Goal: Complete application form: Complete application form

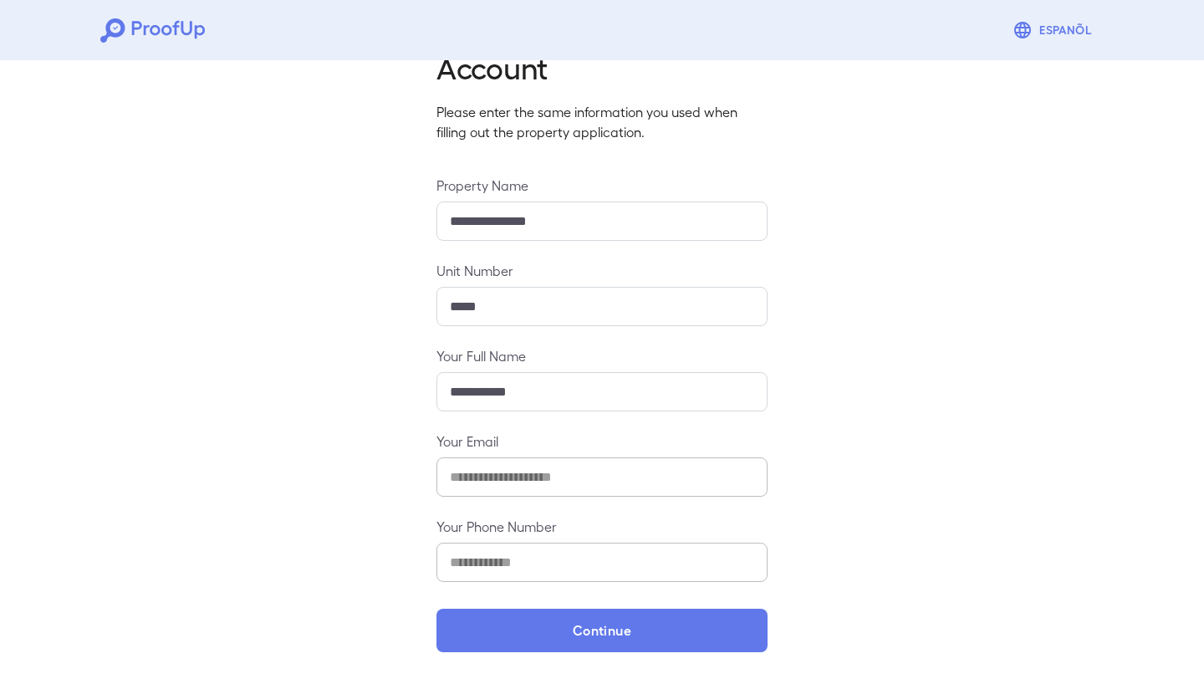
scroll to position [79, 0]
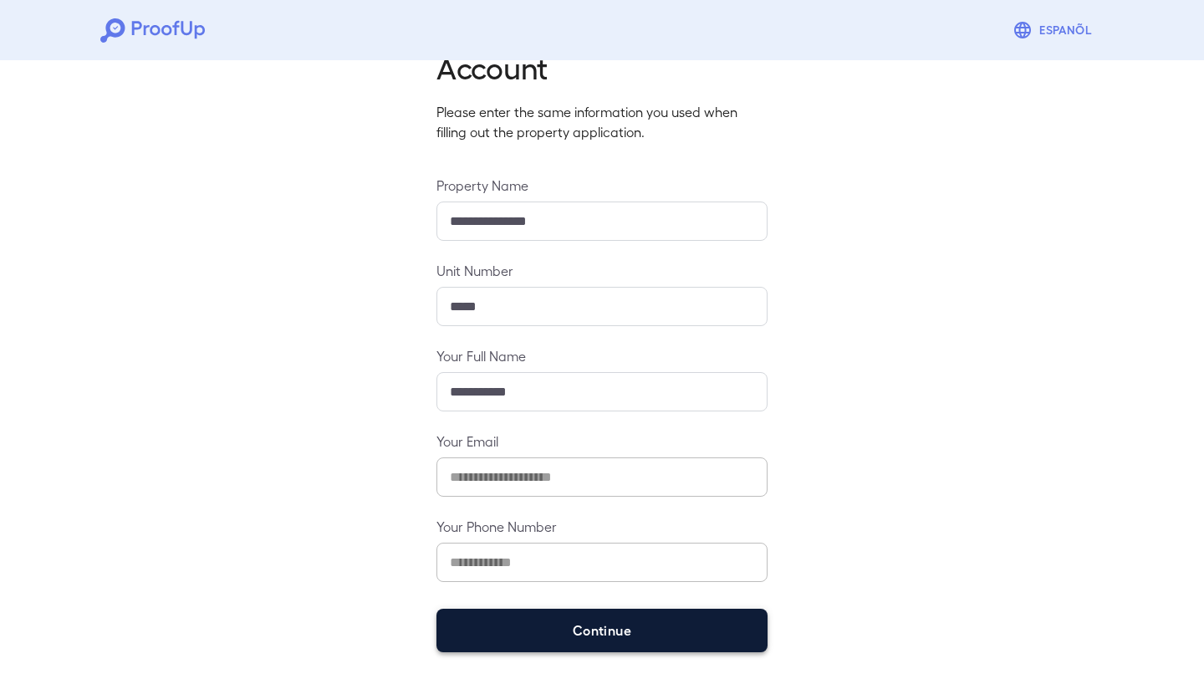
click at [515, 638] on button "Continue" at bounding box center [602, 630] width 331 height 43
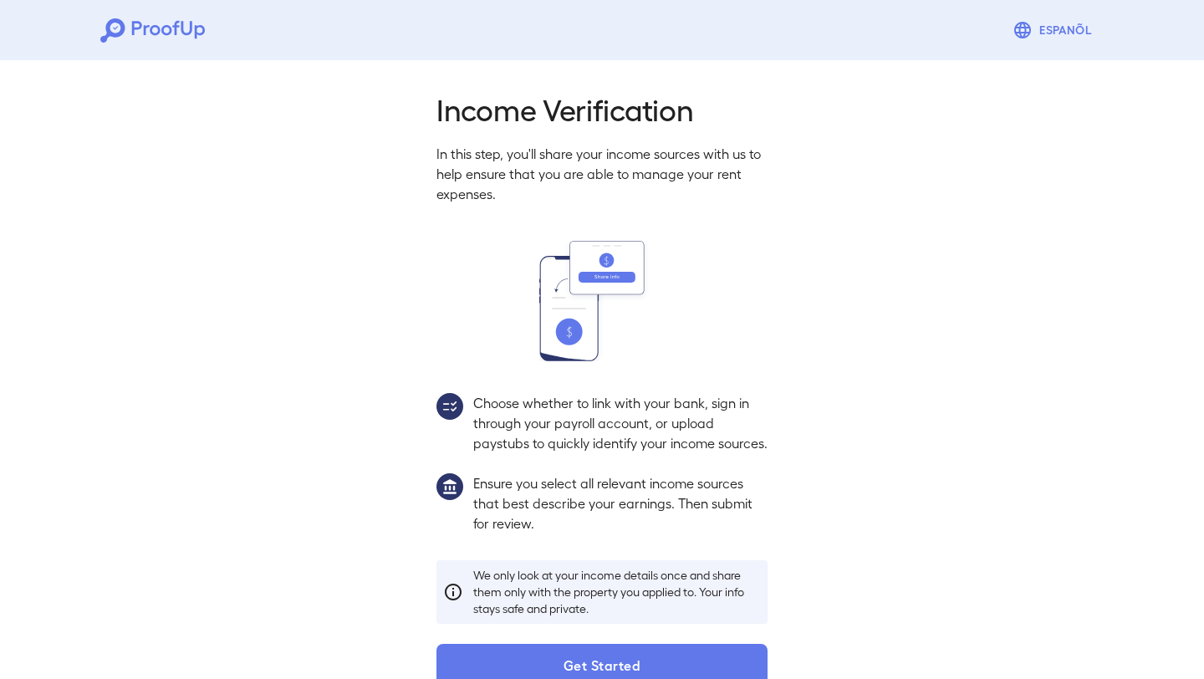
scroll to position [54, 0]
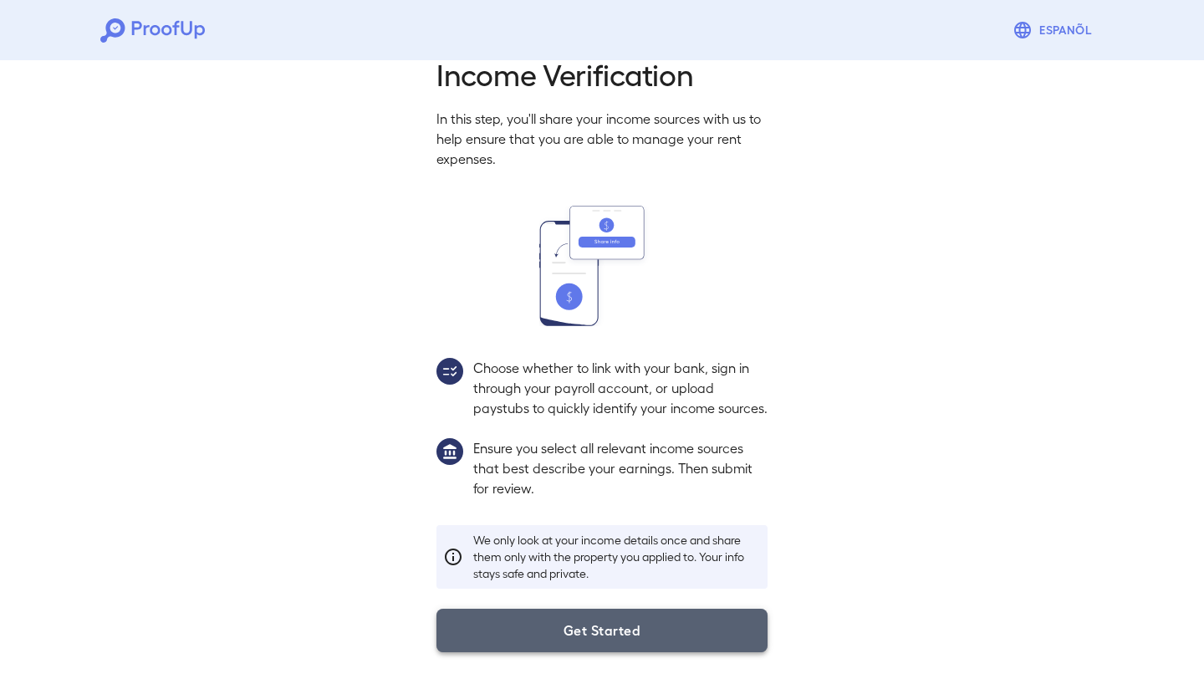
click at [590, 626] on button "Get Started" at bounding box center [602, 630] width 331 height 43
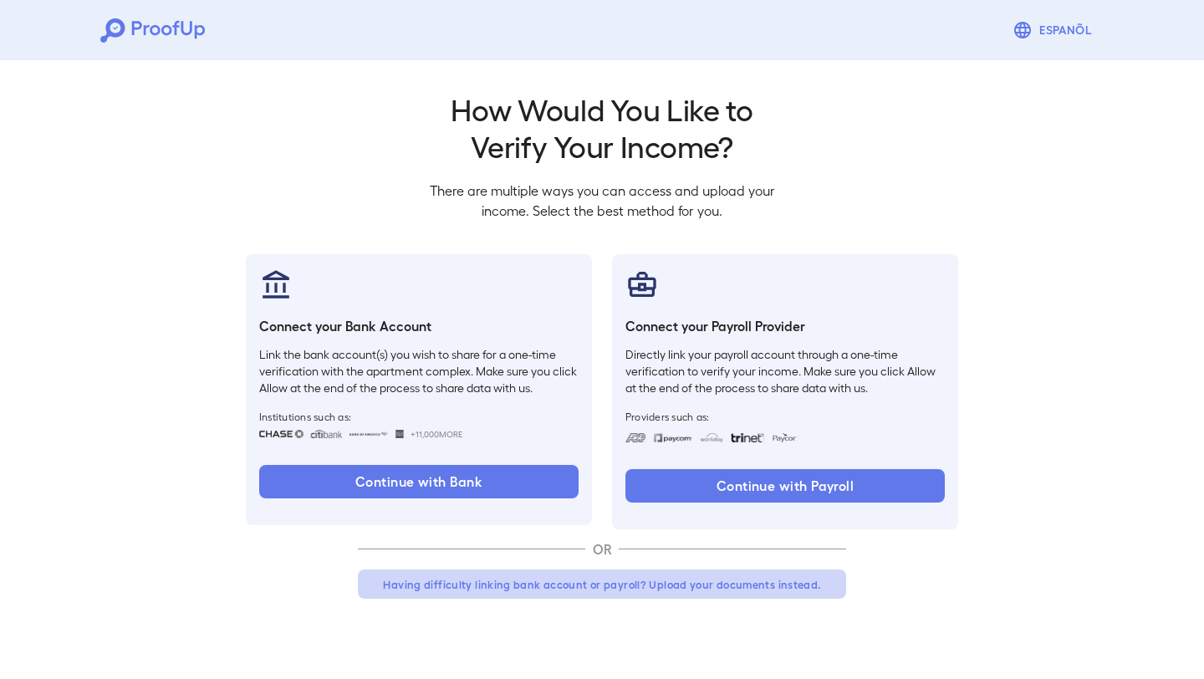
click at [668, 585] on button "Having difficulty linking bank account or payroll? Upload your documents instea…" at bounding box center [602, 584] width 488 height 30
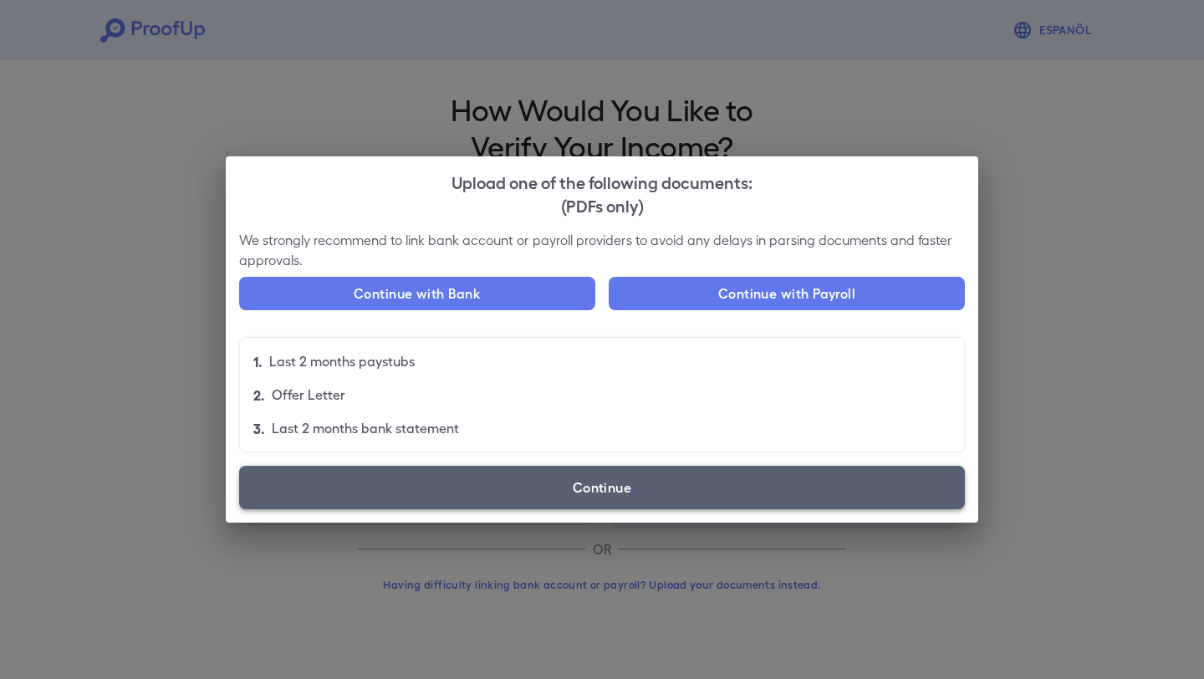
click at [538, 487] on label "Continue" at bounding box center [602, 487] width 726 height 43
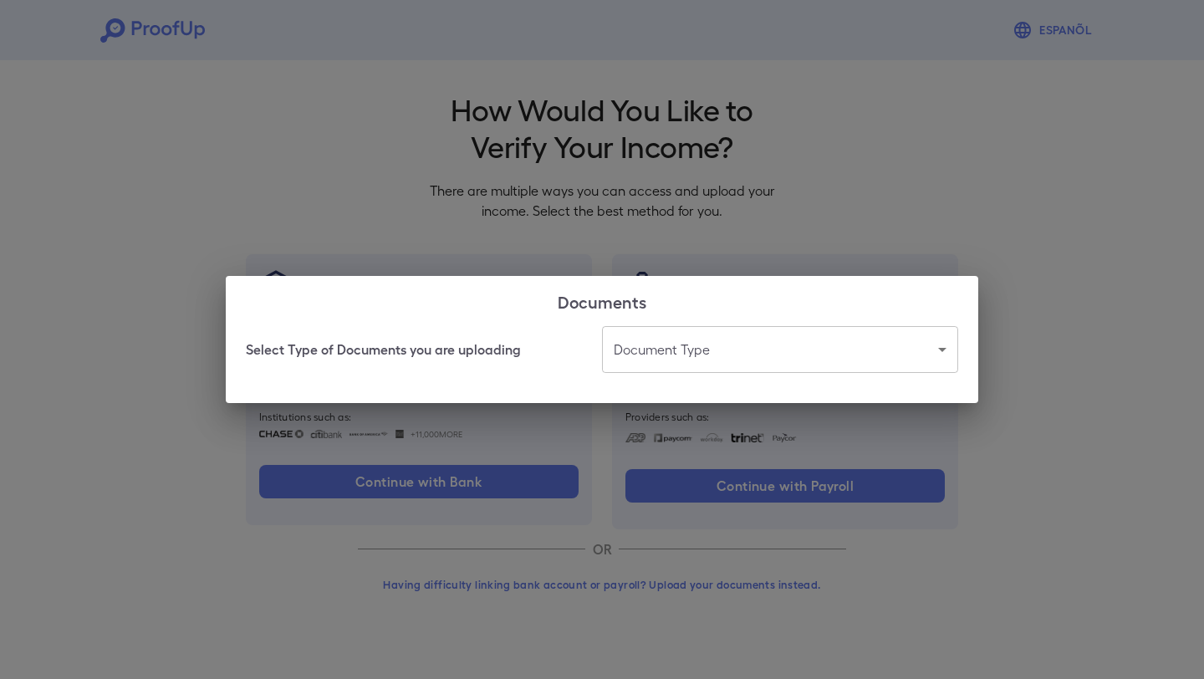
click at [741, 350] on body "Espanõl Go back How Would You Like to Verify Your Income? There are multiple wa…" at bounding box center [602, 319] width 1204 height 639
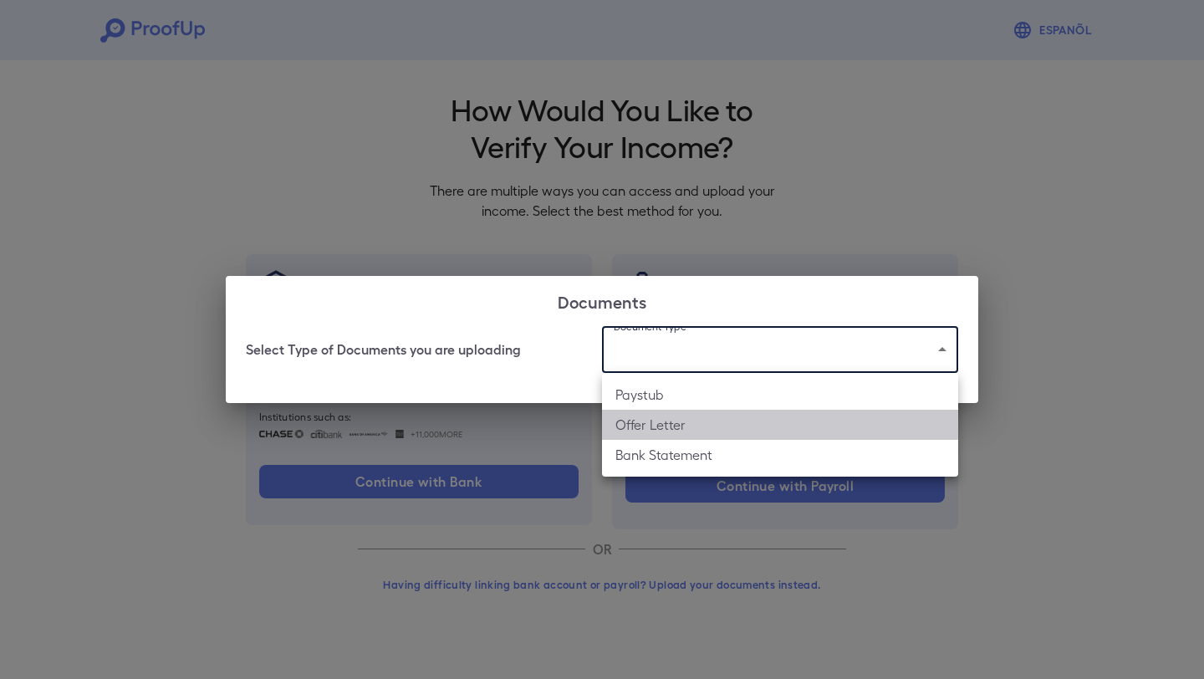
click at [765, 429] on li "Offer Letter" at bounding box center [780, 425] width 356 height 30
type input "**********"
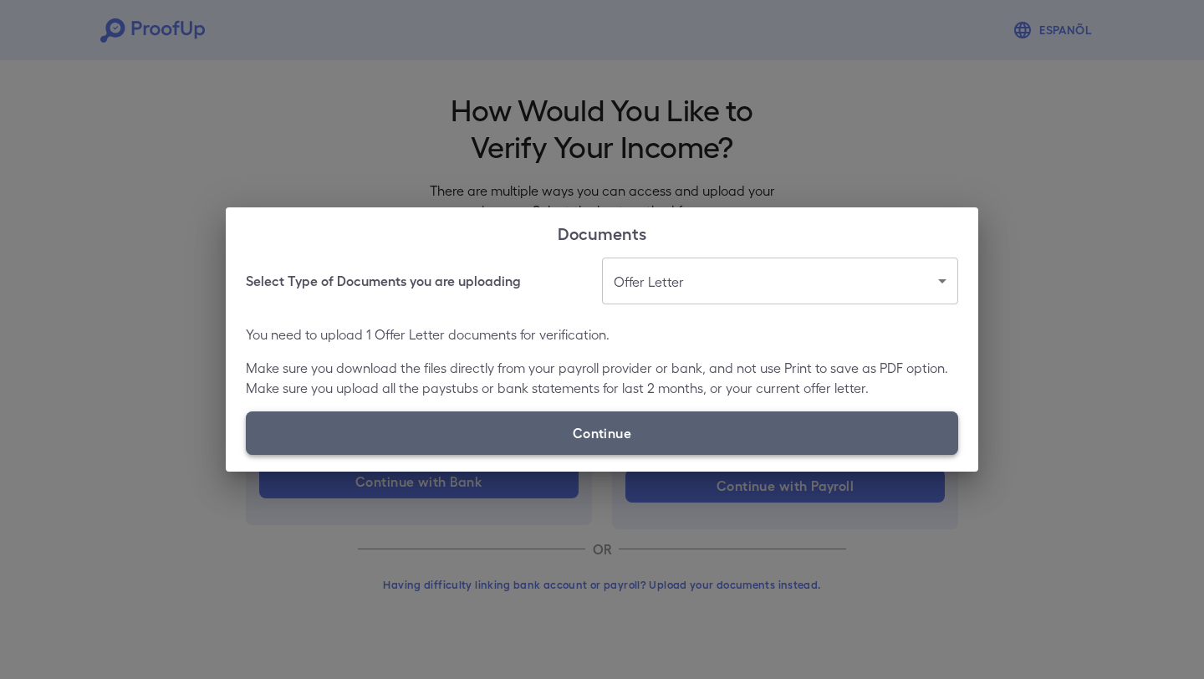
click at [695, 432] on label "Continue" at bounding box center [602, 432] width 712 height 43
click at [247, 454] on input "Continue" at bounding box center [246, 454] width 1 height 1
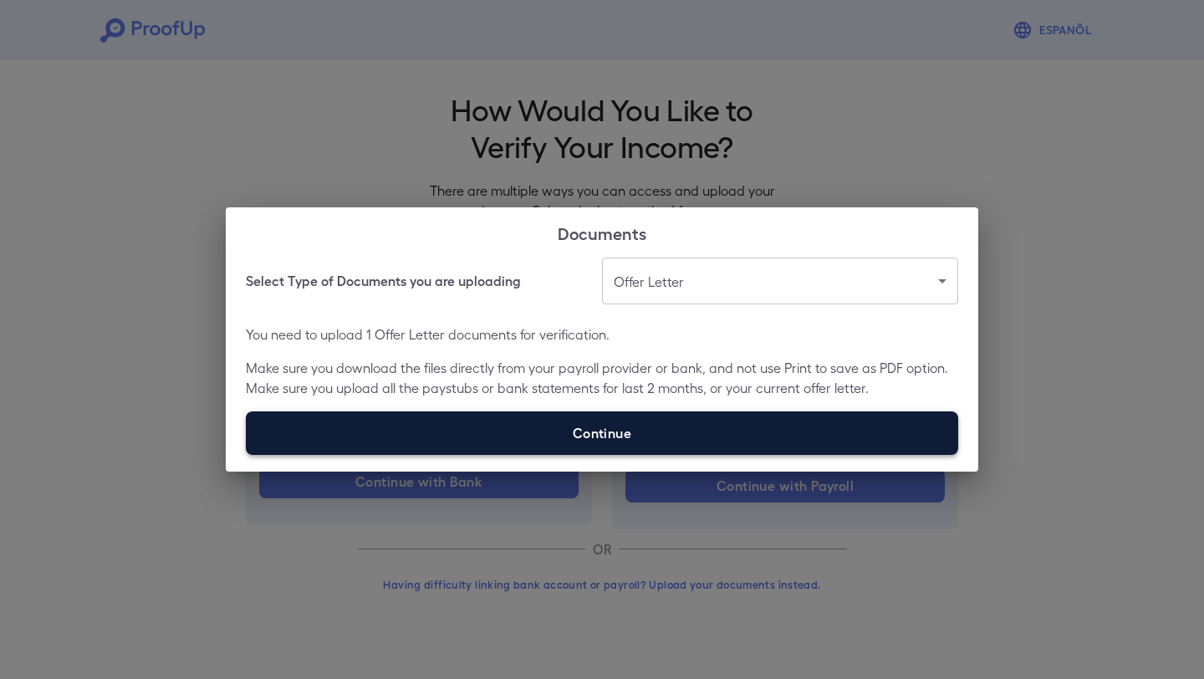
type input "**********"
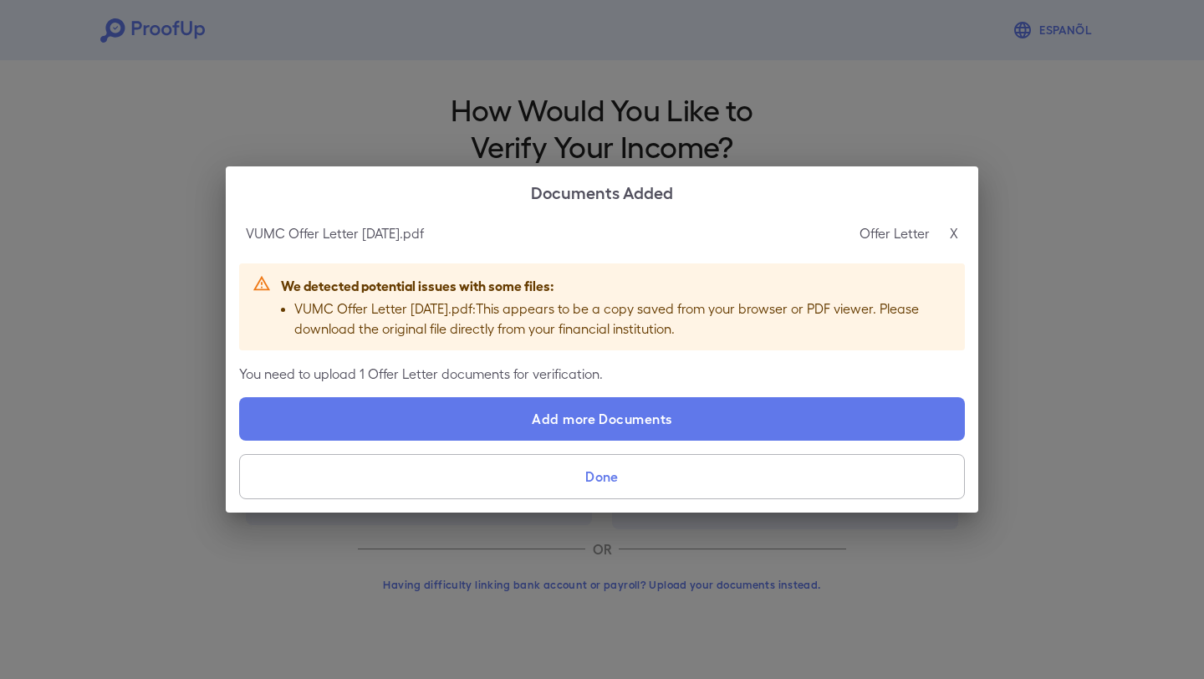
click at [945, 236] on div "Offer Letter X" at bounding box center [909, 233] width 99 height 20
click at [947, 232] on div "Offer Letter X" at bounding box center [909, 233] width 99 height 20
click at [952, 233] on p "X" at bounding box center [954, 233] width 8 height 20
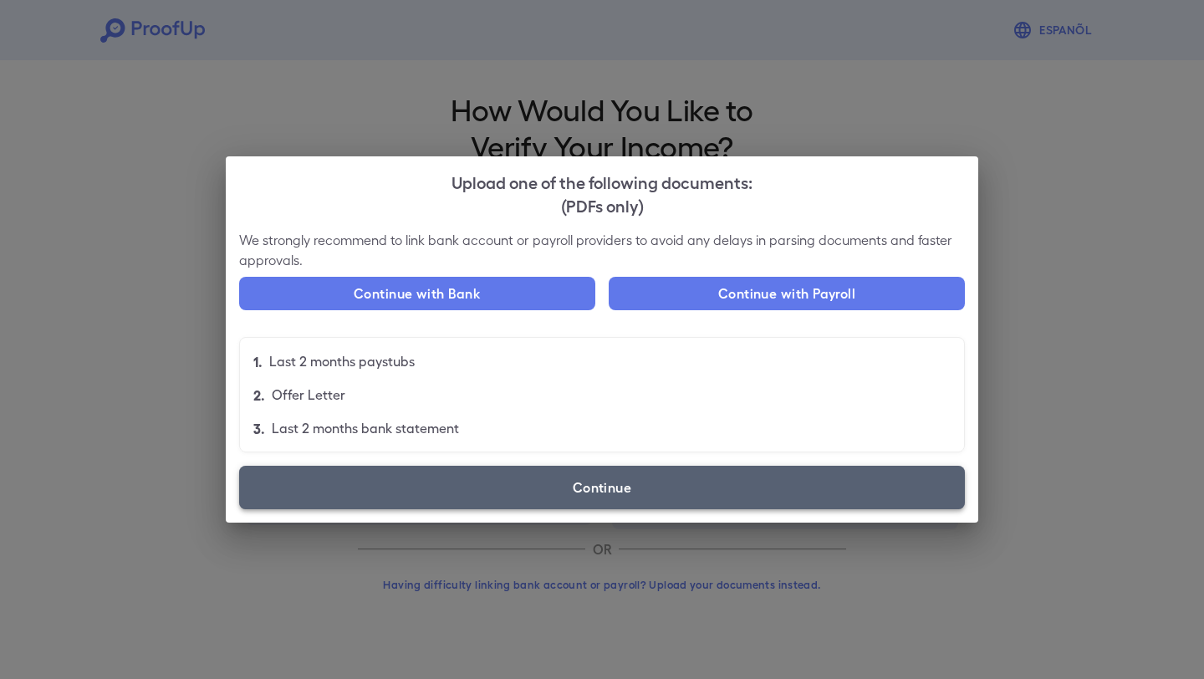
click at [695, 483] on label "Continue" at bounding box center [602, 487] width 726 height 43
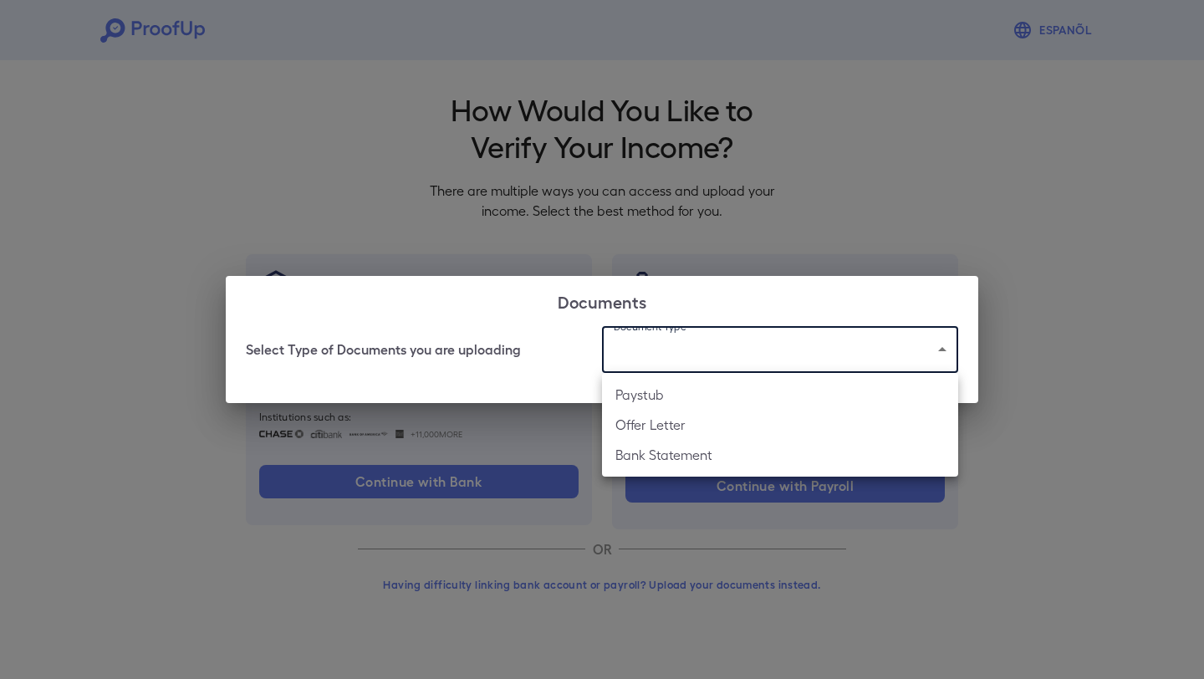
click at [752, 354] on body "Espanõl Go back How Would You Like to Verify Your Income? There are multiple wa…" at bounding box center [602, 319] width 1204 height 639
click at [763, 421] on li "Offer Letter" at bounding box center [780, 425] width 356 height 30
type input "**********"
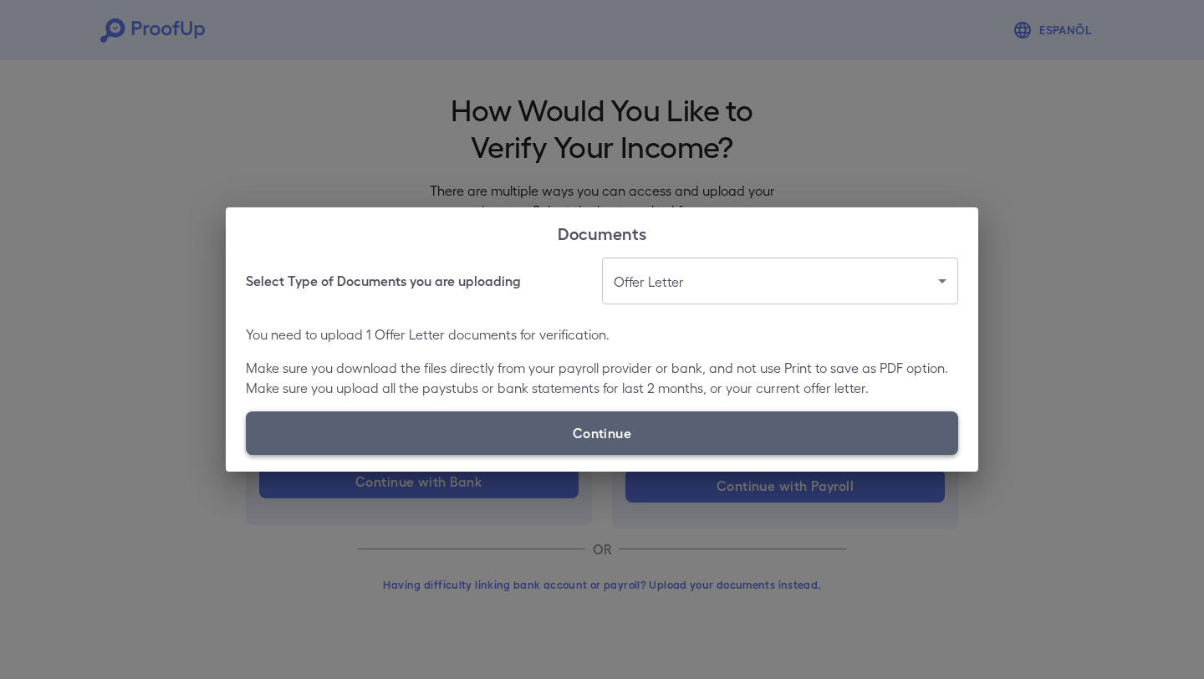
click at [757, 437] on label "Continue" at bounding box center [602, 432] width 712 height 43
click at [247, 454] on input "Continue" at bounding box center [246, 454] width 1 height 1
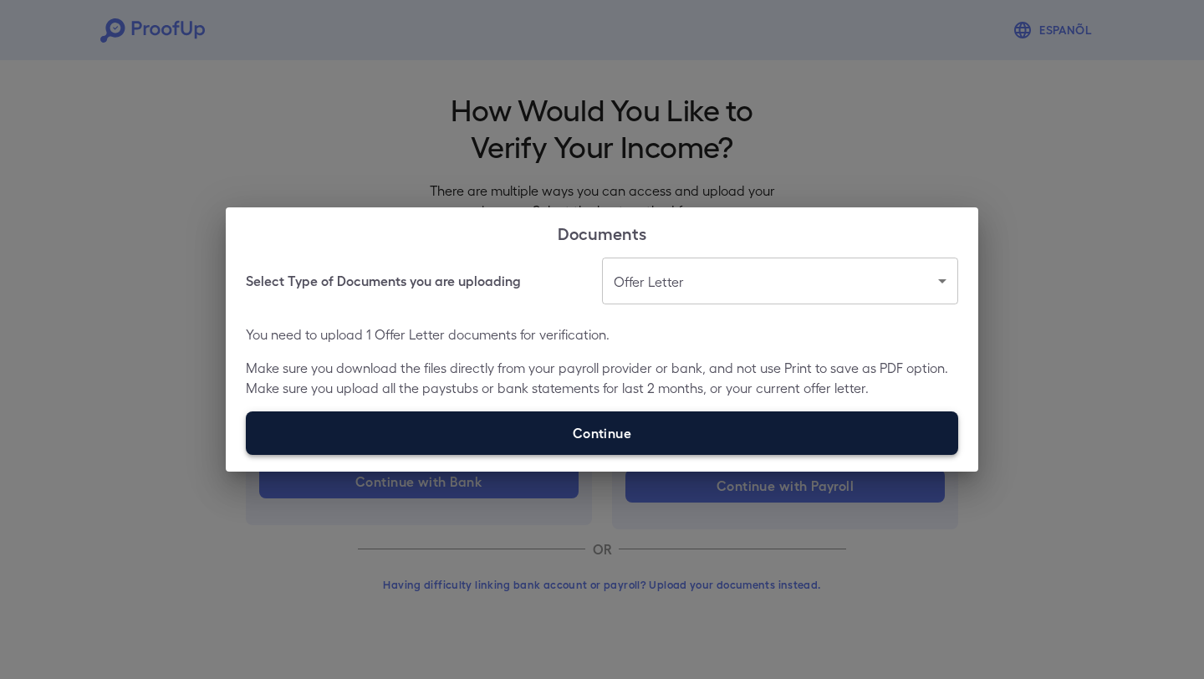
click at [609, 426] on label "Continue" at bounding box center [602, 432] width 712 height 43
click at [247, 454] on input "Continue" at bounding box center [246, 454] width 1 height 1
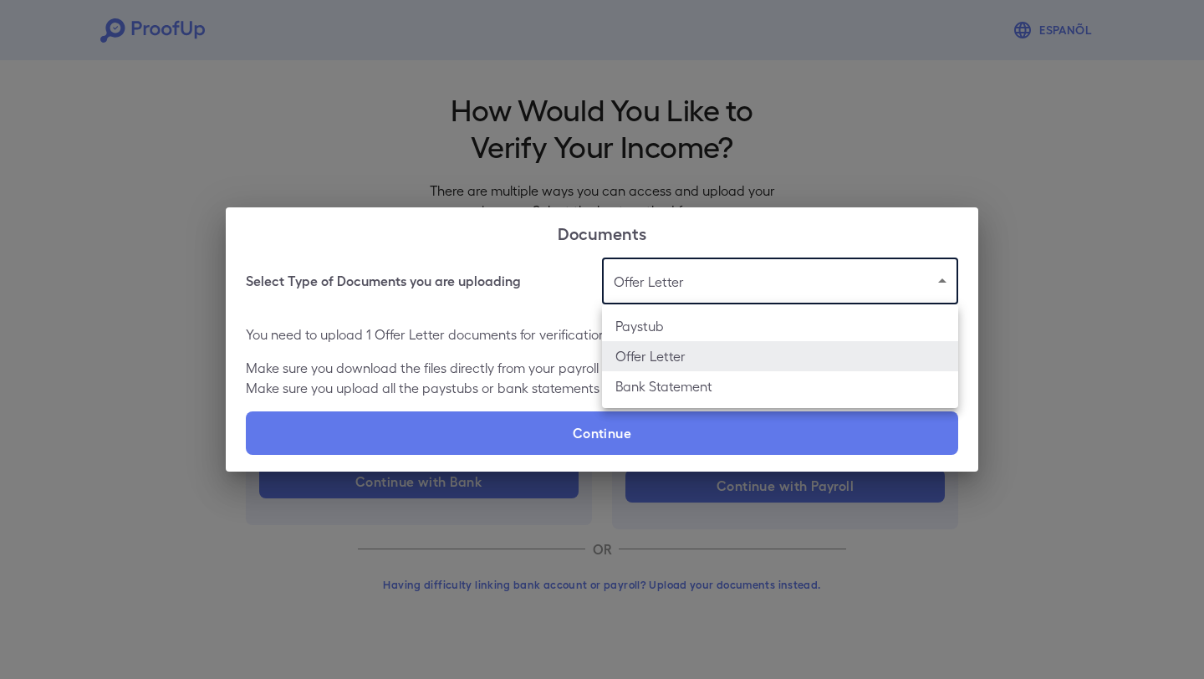
click at [806, 278] on body "**********" at bounding box center [602, 319] width 1204 height 639
click at [781, 360] on li "Offer Letter" at bounding box center [780, 356] width 356 height 30
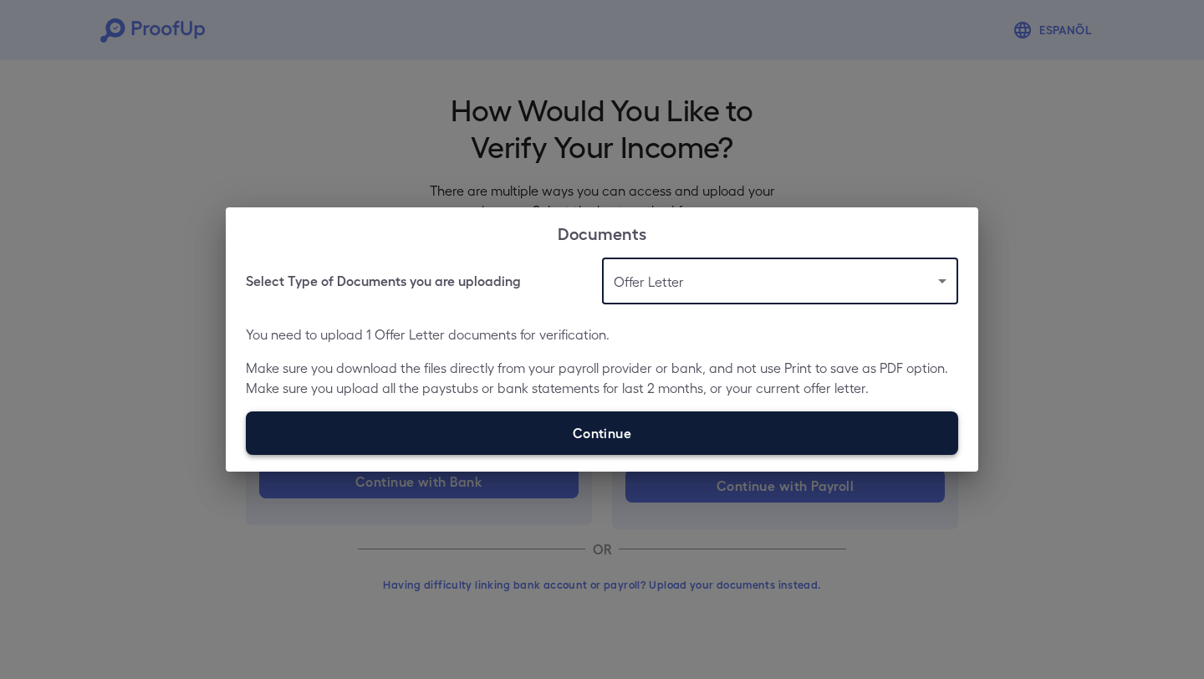
click at [701, 421] on label "Continue" at bounding box center [602, 432] width 712 height 43
click at [247, 454] on input "Continue" at bounding box center [246, 454] width 1 height 1
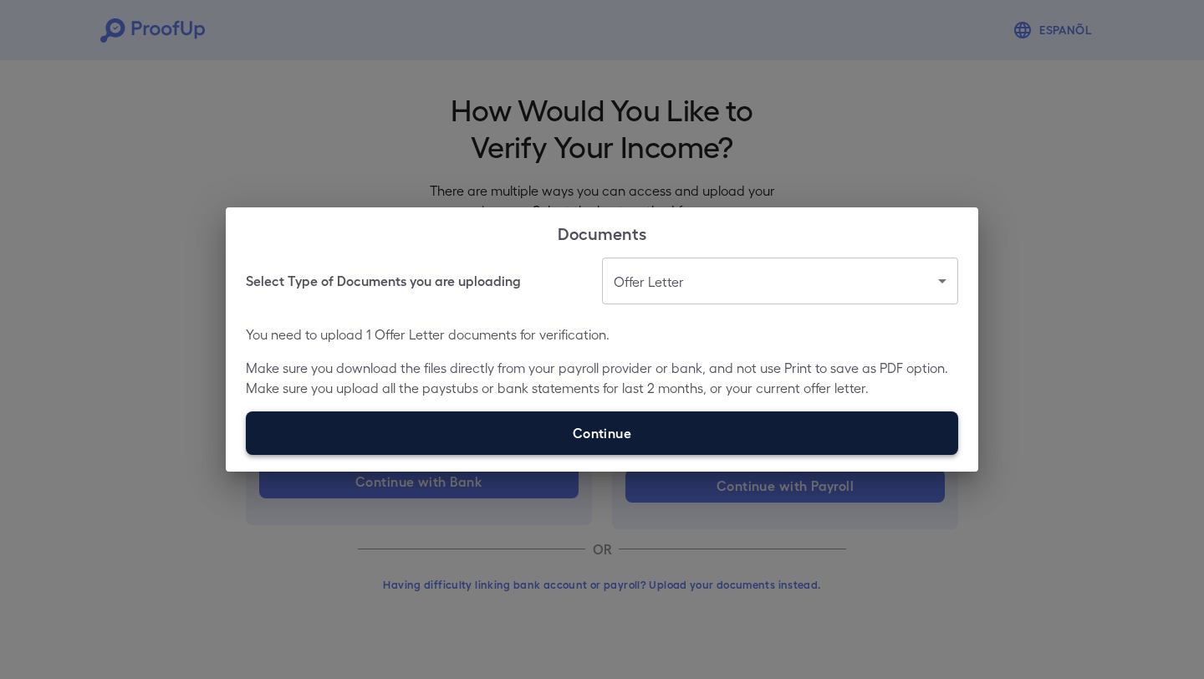
click at [369, 444] on label "Continue" at bounding box center [602, 432] width 712 height 43
click at [247, 454] on input "Continue" at bounding box center [246, 454] width 1 height 1
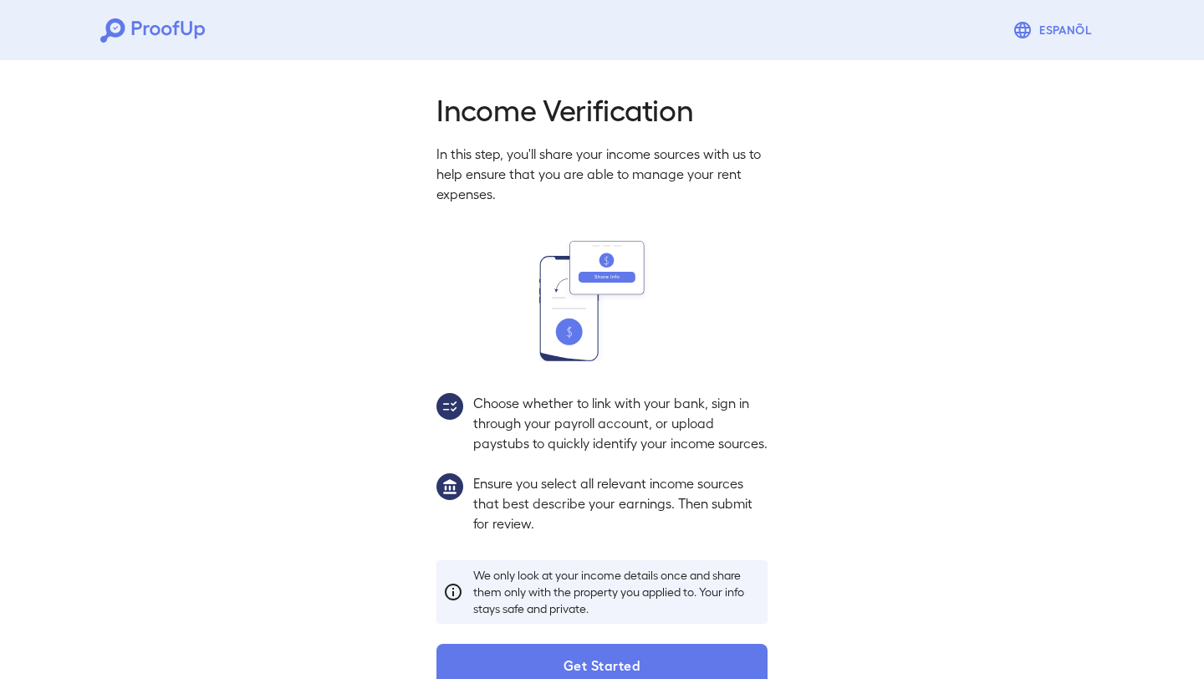
scroll to position [54, 0]
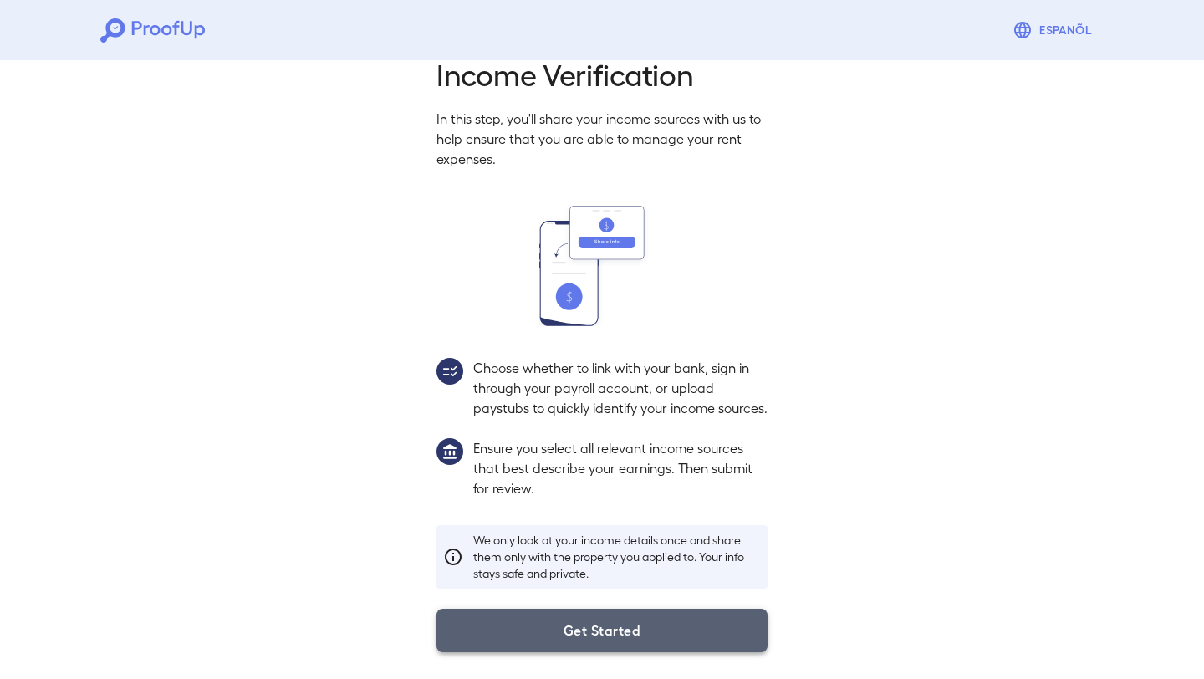
click at [549, 634] on button "Get Started" at bounding box center [602, 630] width 331 height 43
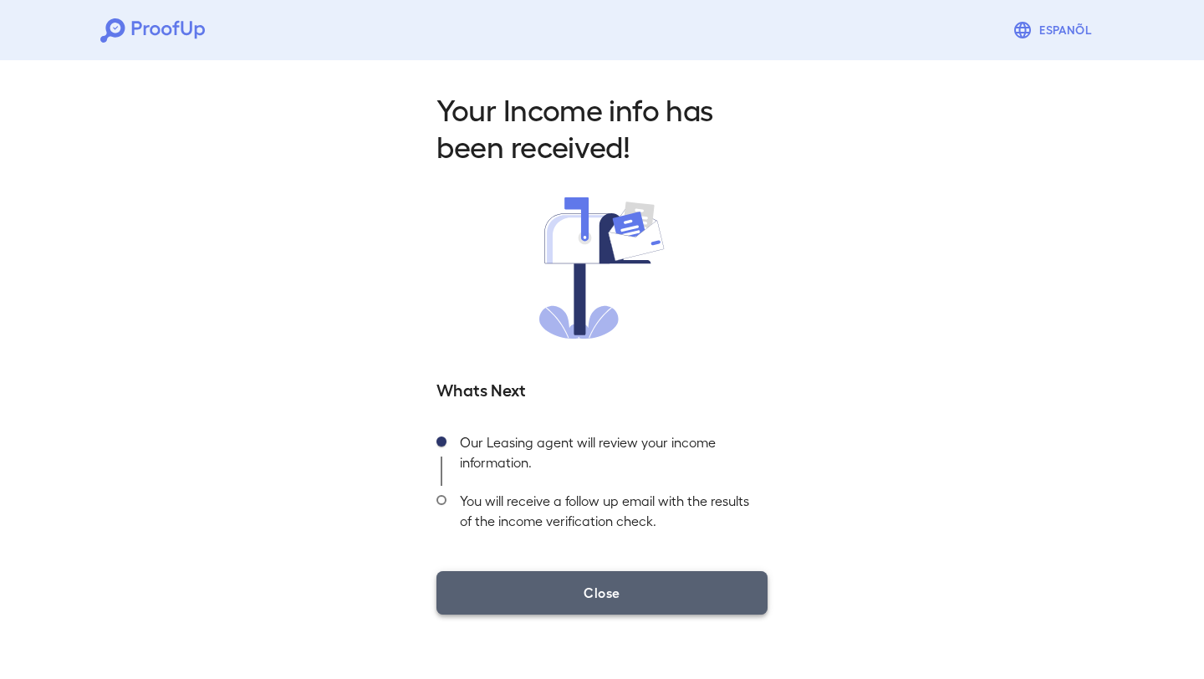
click at [562, 598] on button "Close" at bounding box center [602, 592] width 331 height 43
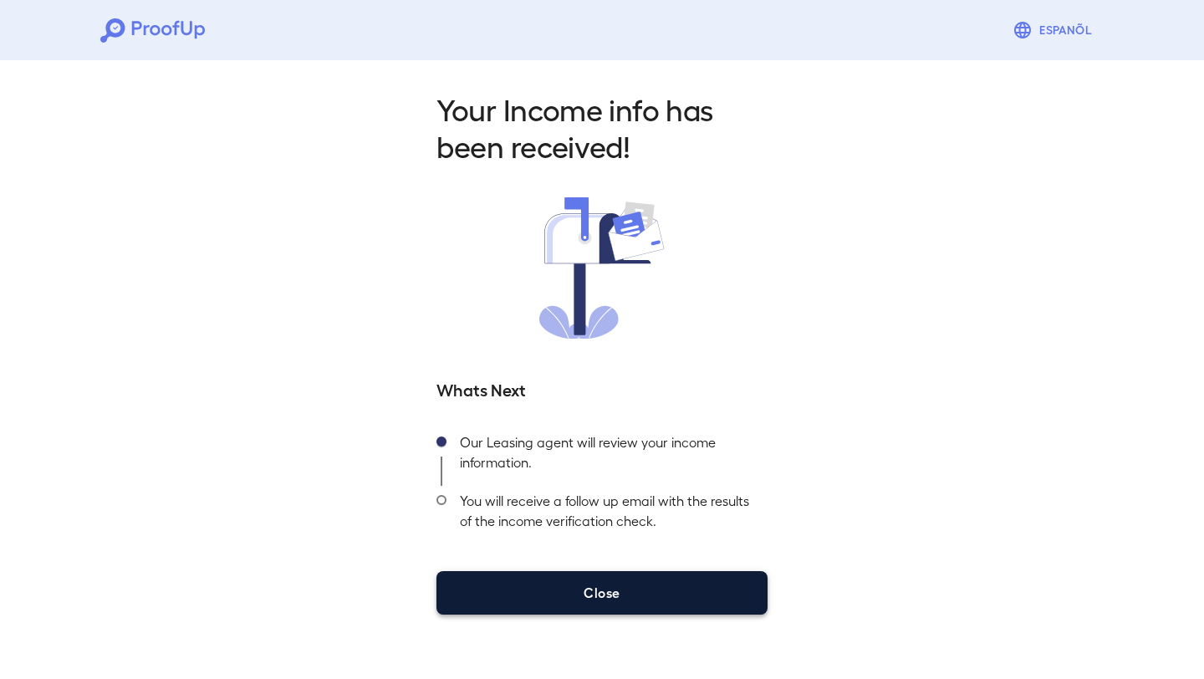
click at [655, 588] on button "Close" at bounding box center [602, 592] width 331 height 43
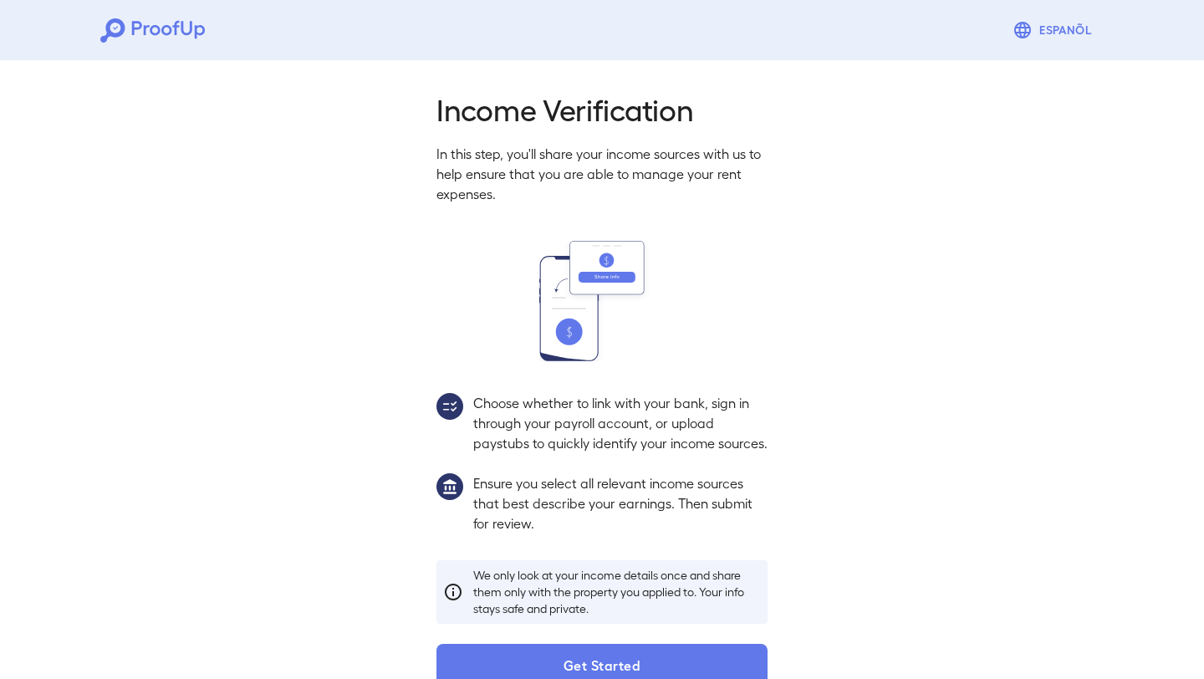
scroll to position [54, 0]
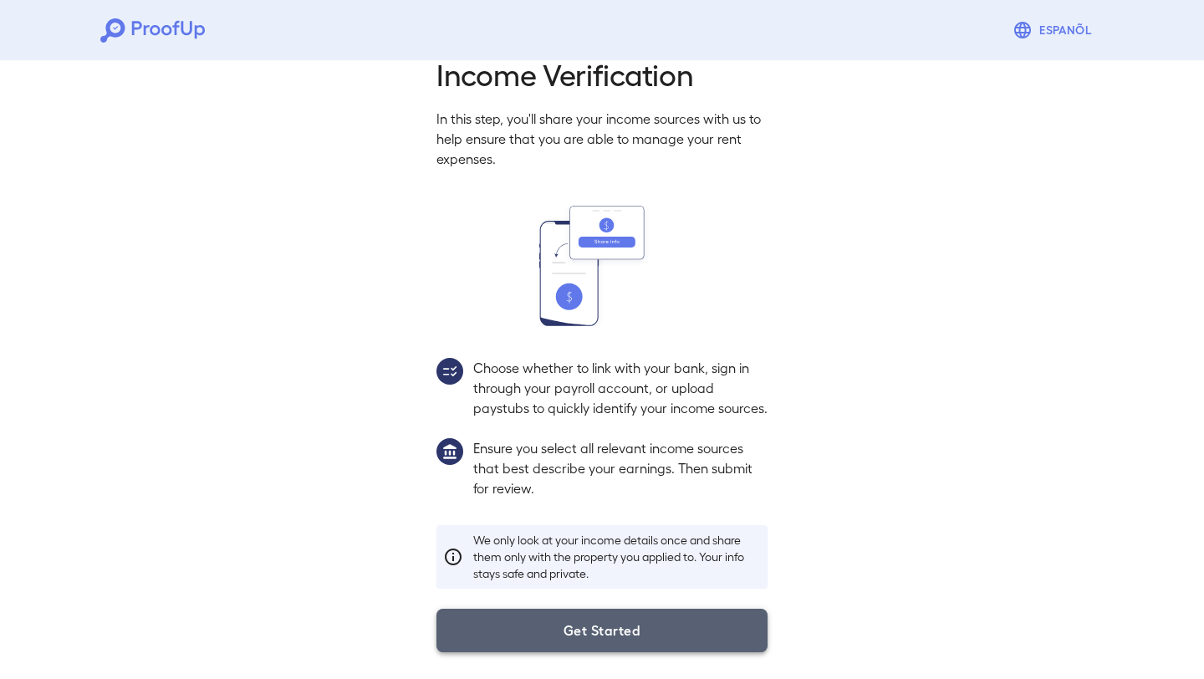
click at [549, 636] on button "Get Started" at bounding box center [602, 630] width 331 height 43
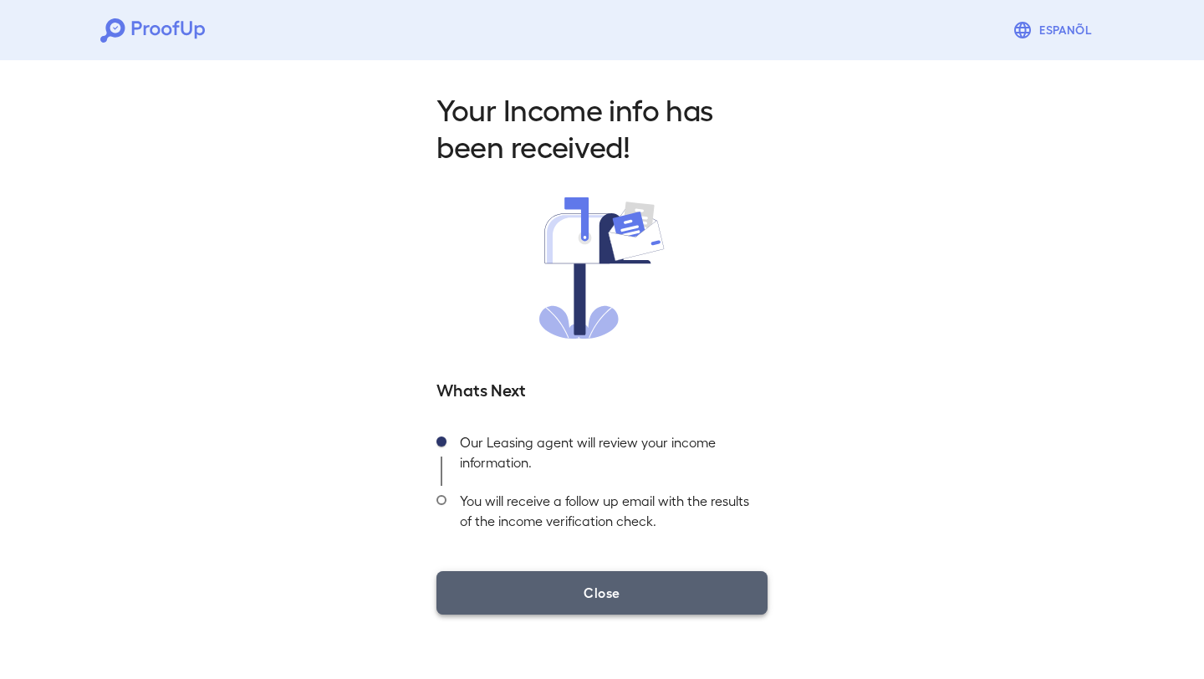
click at [531, 602] on button "Close" at bounding box center [602, 592] width 331 height 43
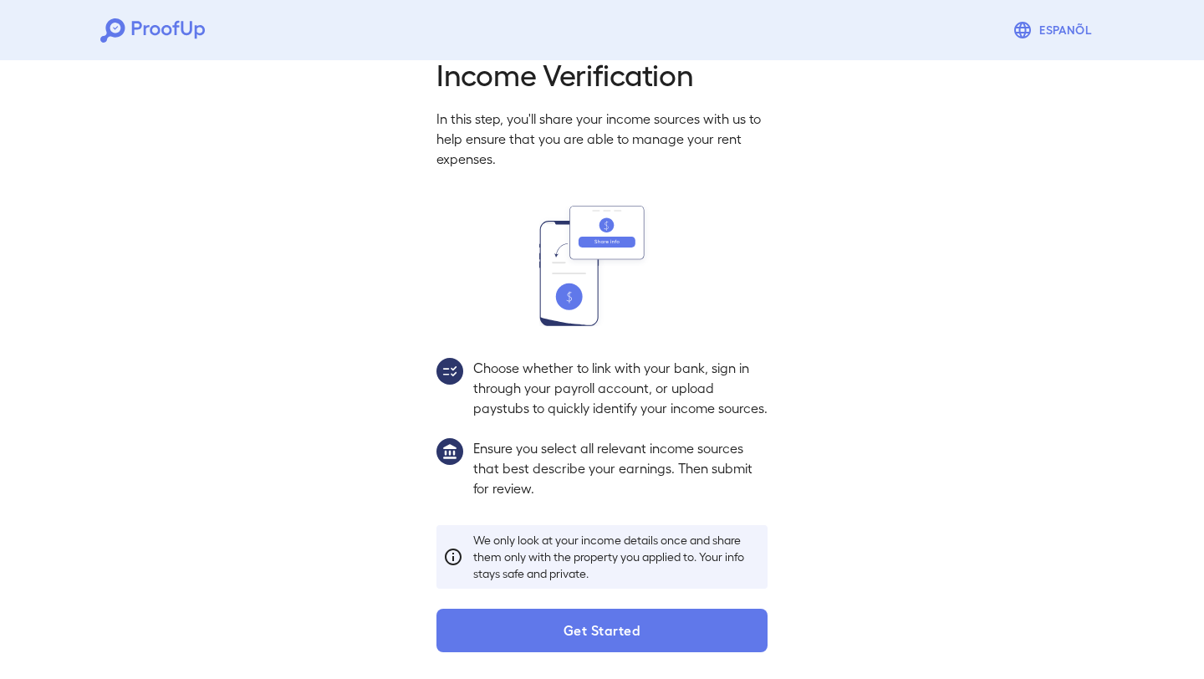
scroll to position [79, 0]
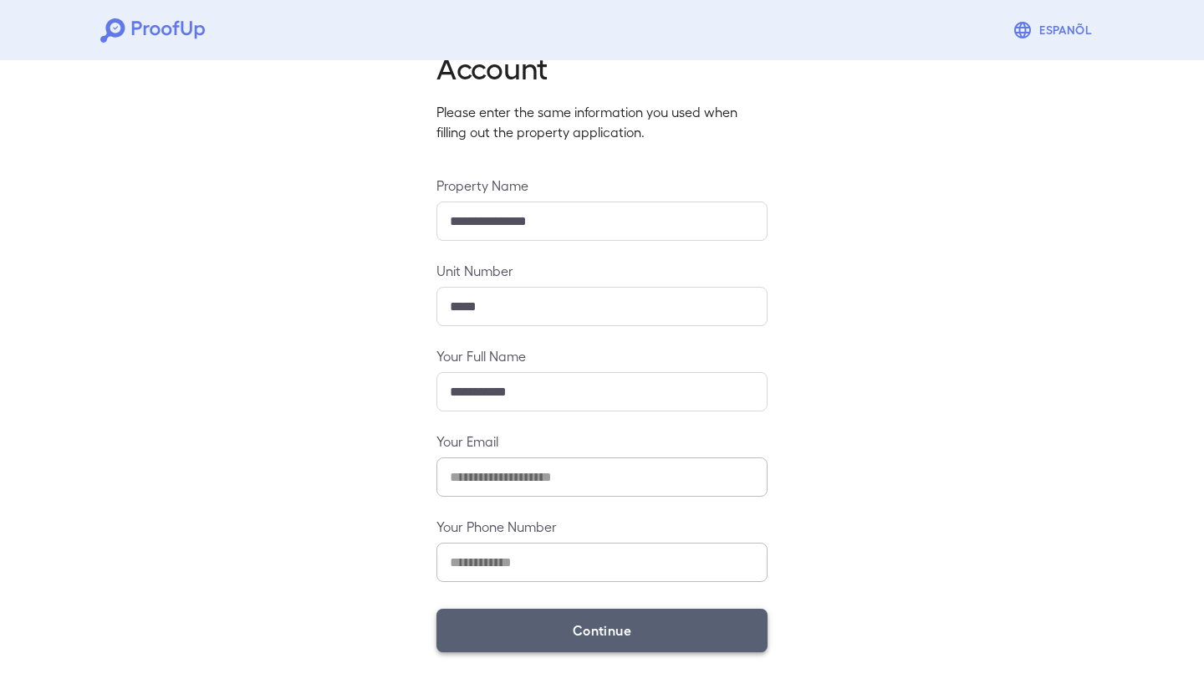
click at [557, 622] on button "Continue" at bounding box center [602, 630] width 331 height 43
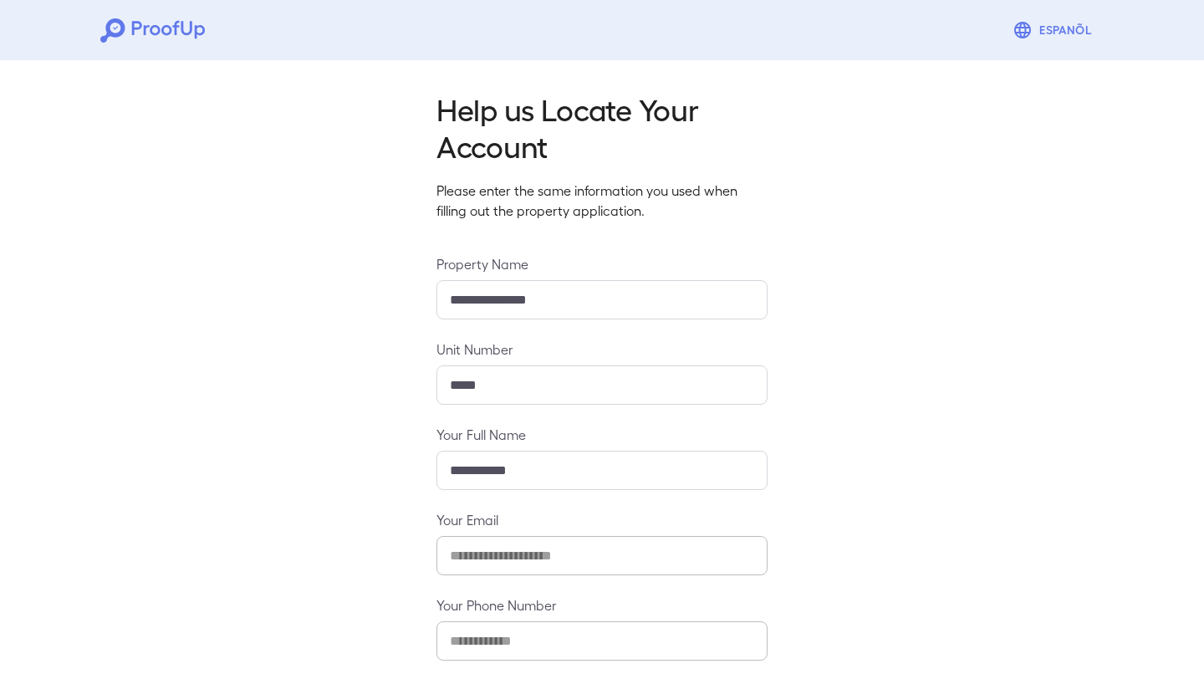
scroll to position [79, 0]
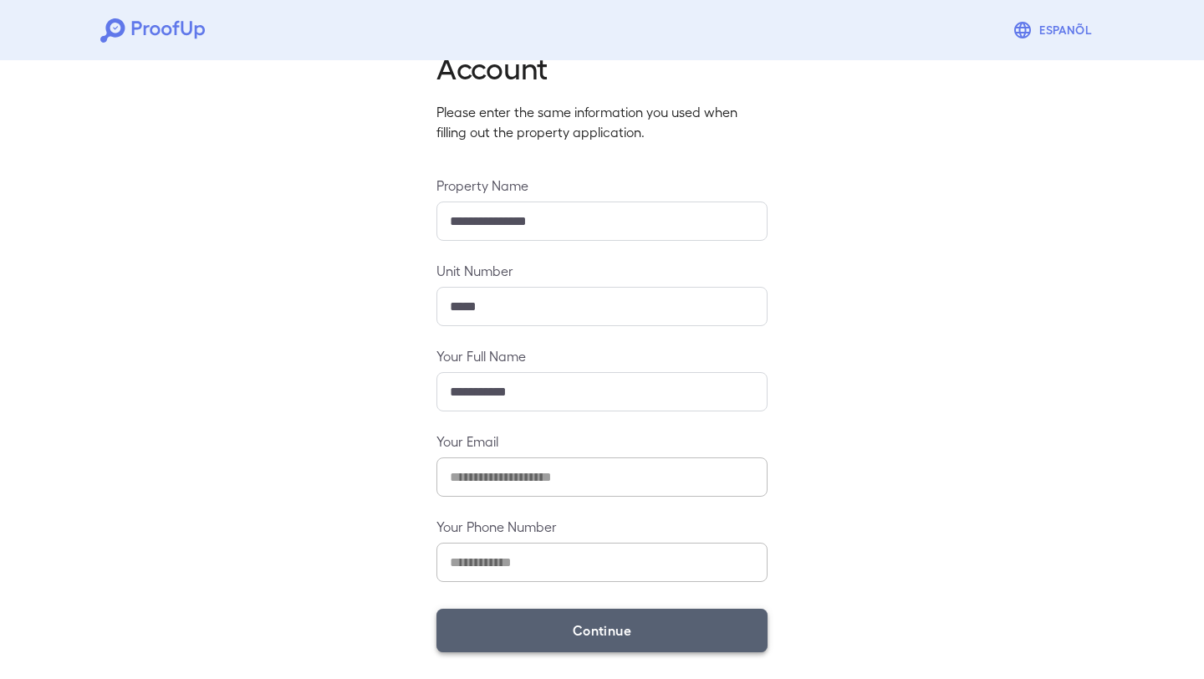
click at [541, 635] on button "Continue" at bounding box center [602, 630] width 331 height 43
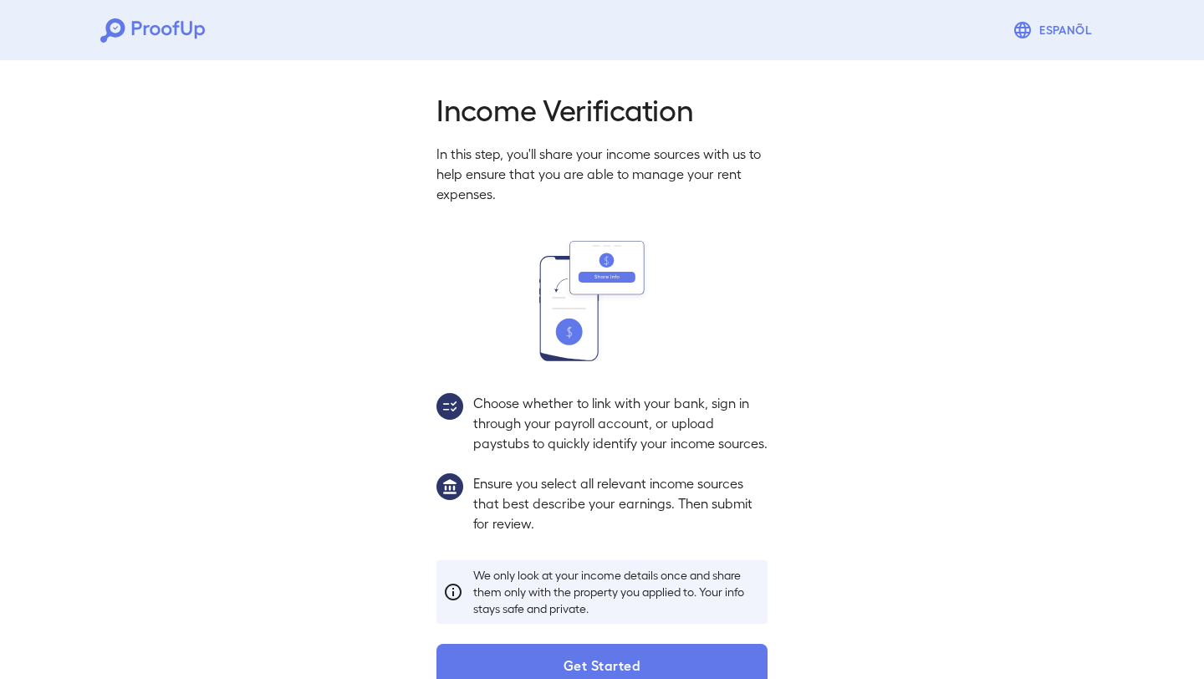
scroll to position [54, 0]
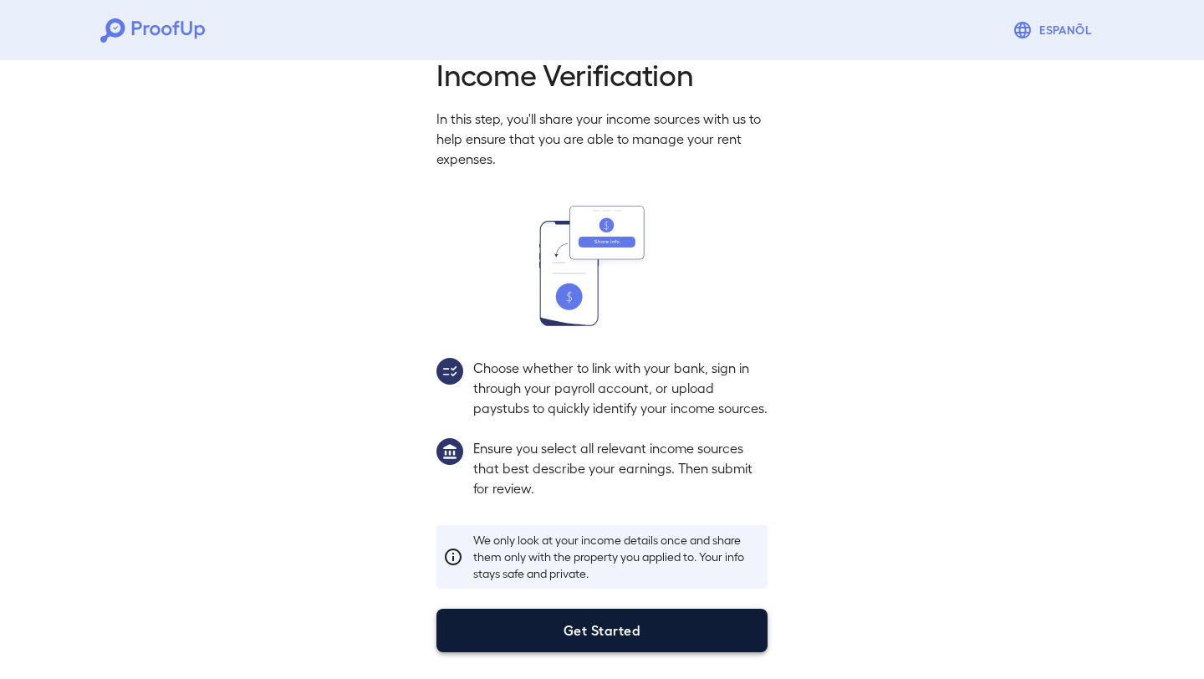
click at [617, 631] on button "Get Started" at bounding box center [602, 630] width 331 height 43
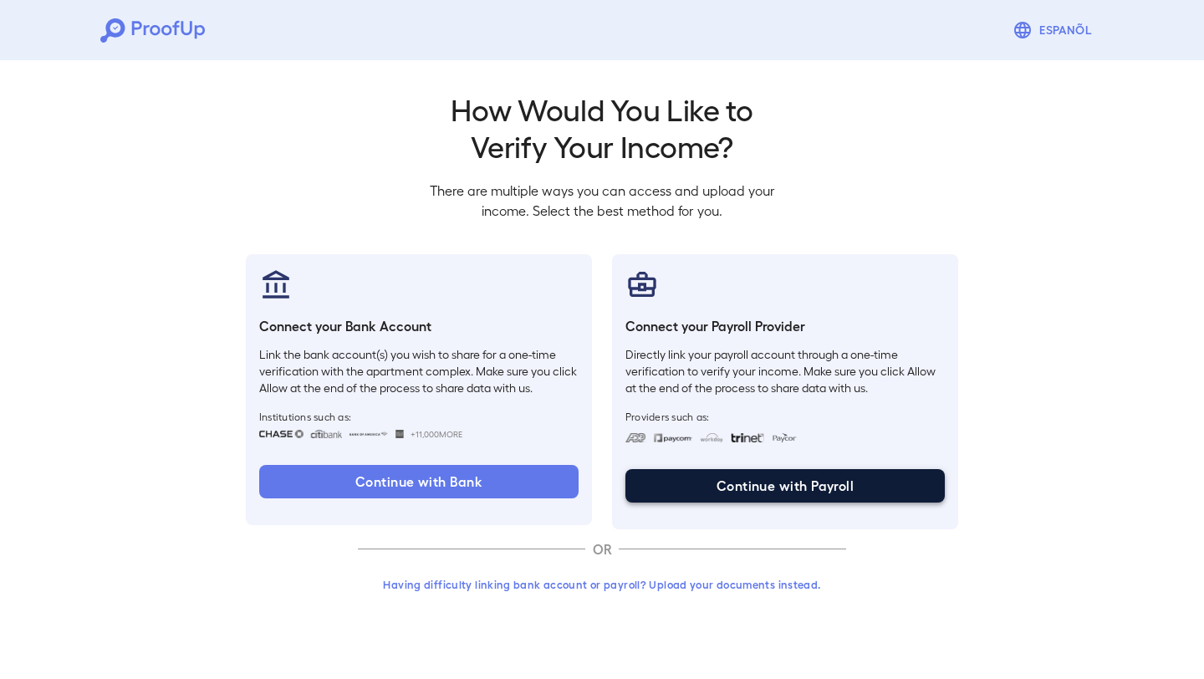
click at [702, 492] on button "Continue with Payroll" at bounding box center [785, 485] width 319 height 33
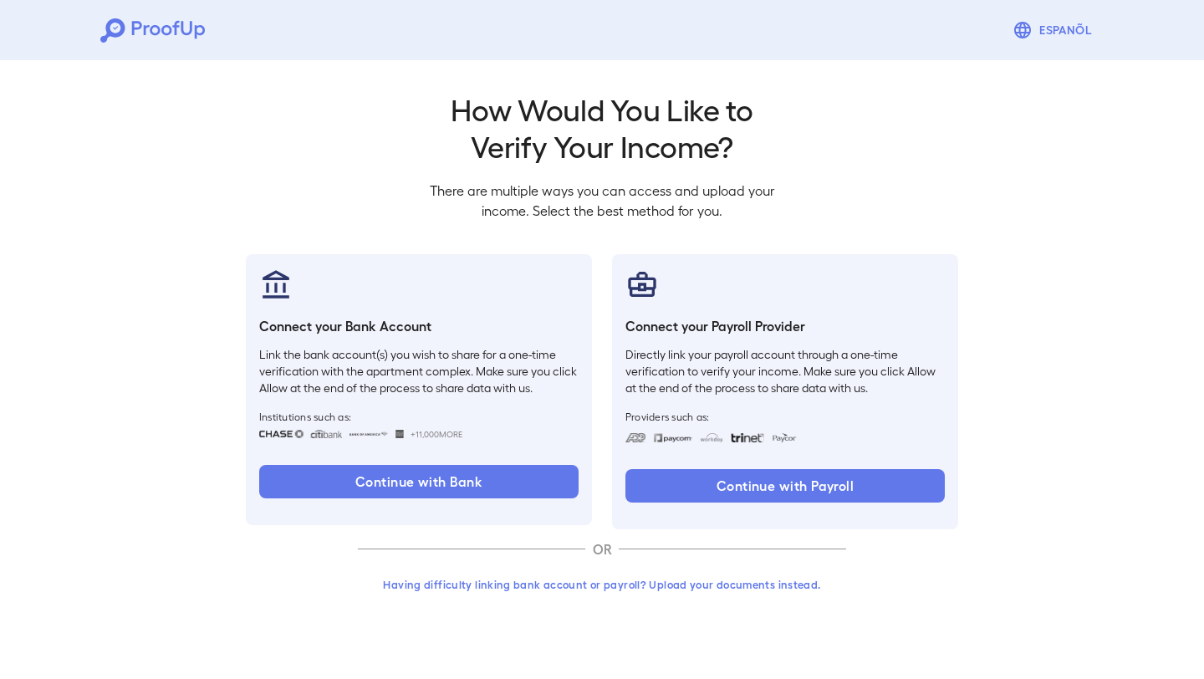
click at [688, 591] on button "Having difficulty linking bank account or payroll? Upload your documents instea…" at bounding box center [602, 584] width 488 height 30
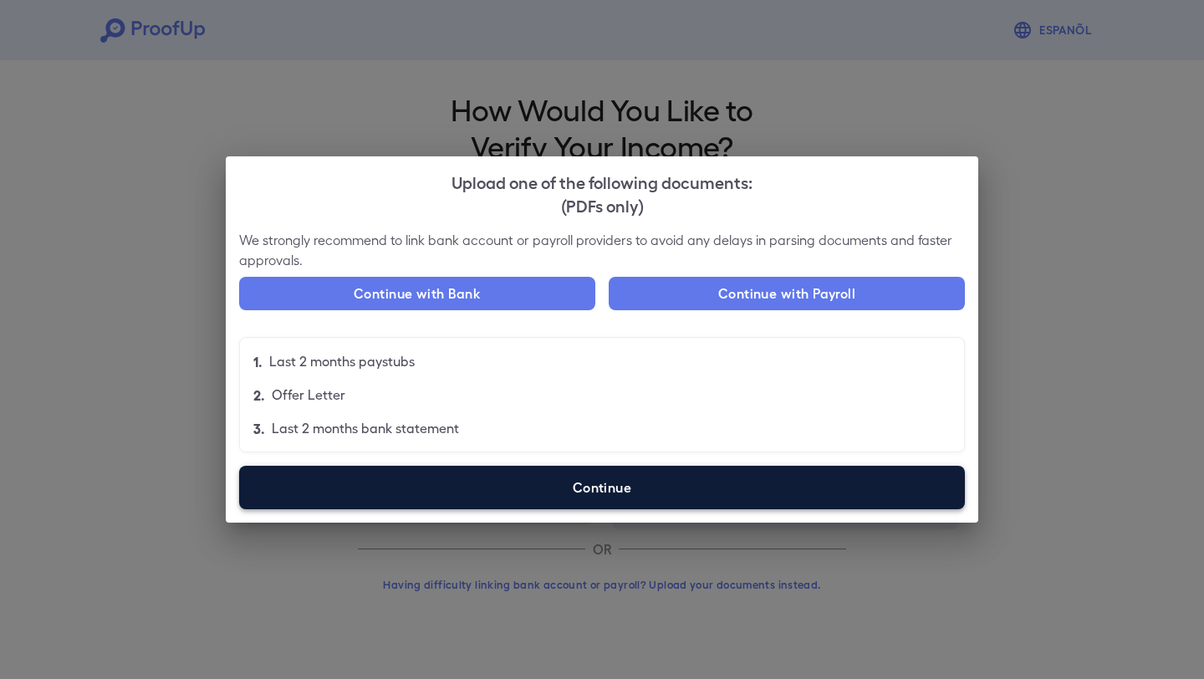
click at [641, 498] on label "Continue" at bounding box center [602, 487] width 726 height 43
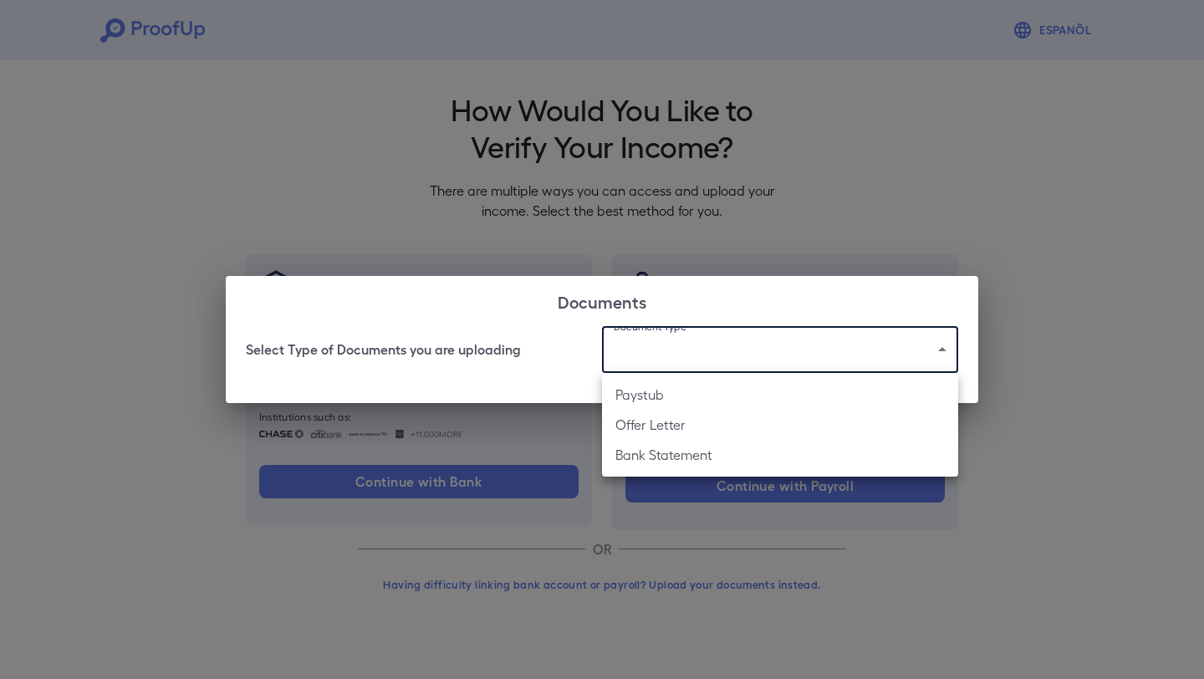
click at [778, 354] on body "Espanõl Go back How Would You Like to Verify Your Income? There are multiple wa…" at bounding box center [602, 319] width 1204 height 639
click at [746, 429] on li "Offer Letter" at bounding box center [780, 425] width 356 height 30
type input "**********"
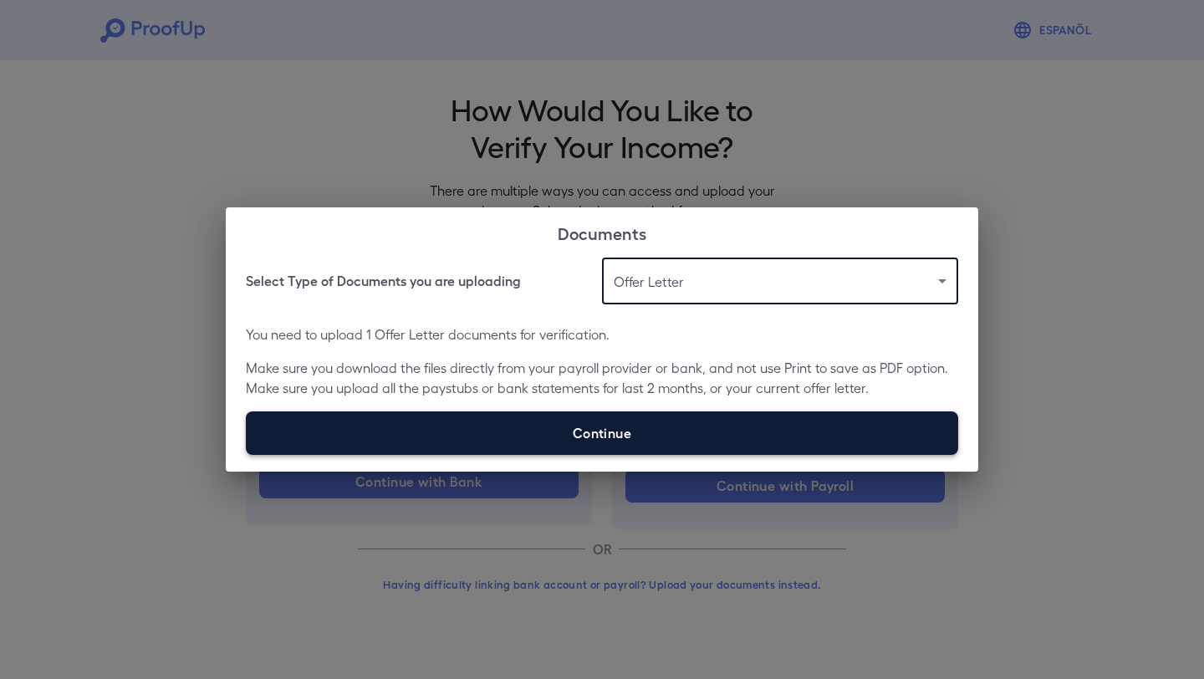
click at [670, 445] on label "Continue" at bounding box center [602, 432] width 712 height 43
click at [247, 454] on input "Continue" at bounding box center [246, 454] width 1 height 1
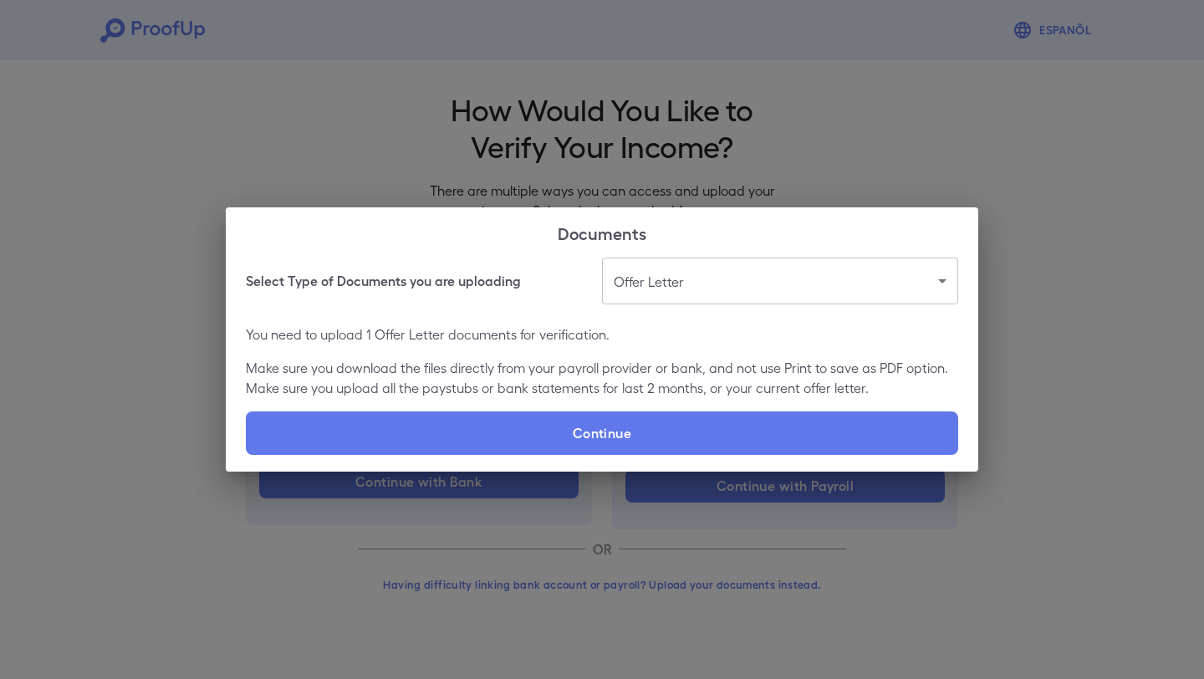
type input "**********"
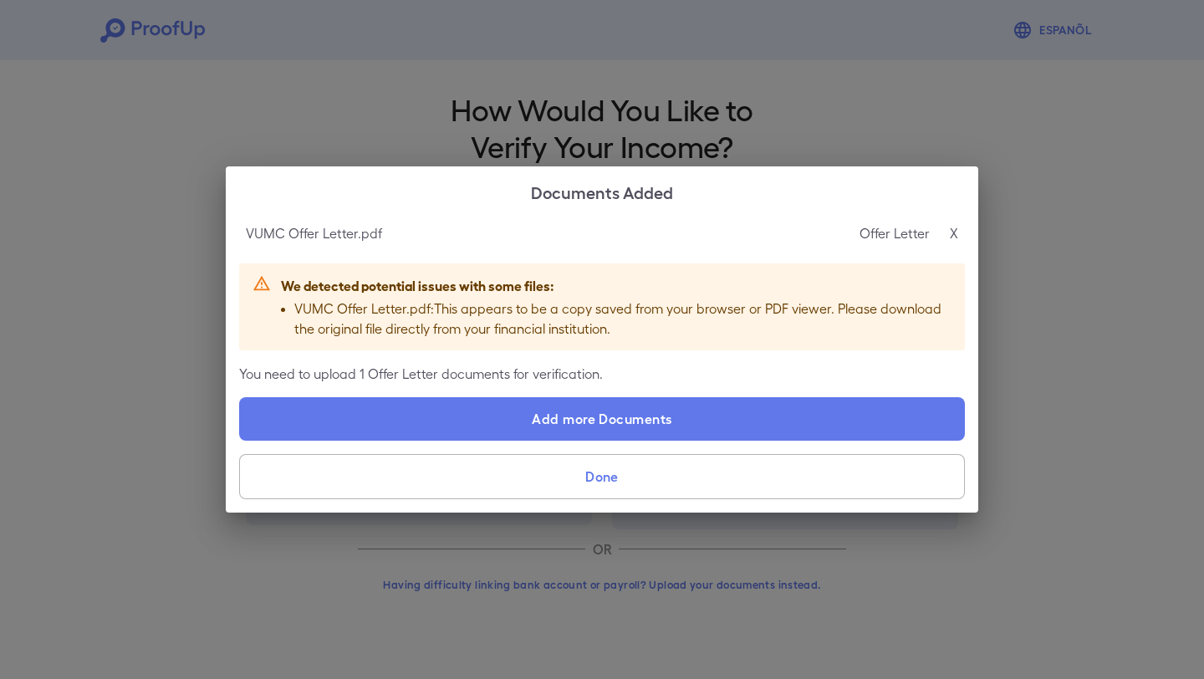
click at [700, 479] on button "Done" at bounding box center [602, 476] width 726 height 45
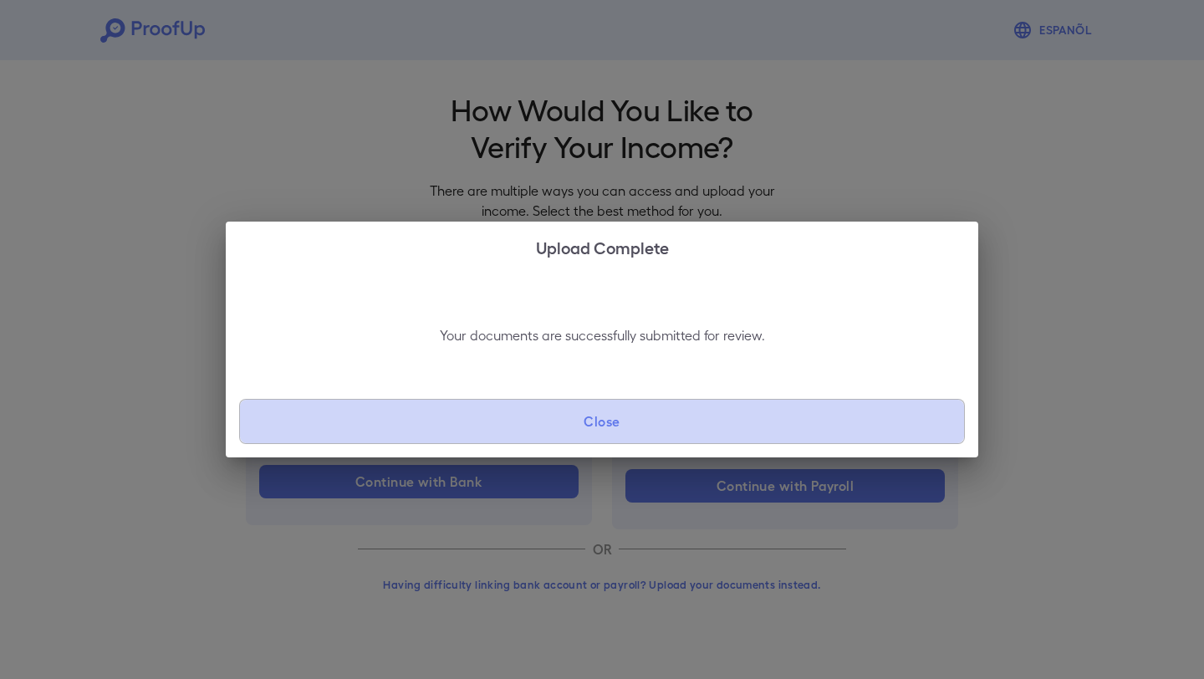
click at [702, 425] on button "Close" at bounding box center [602, 421] width 726 height 45
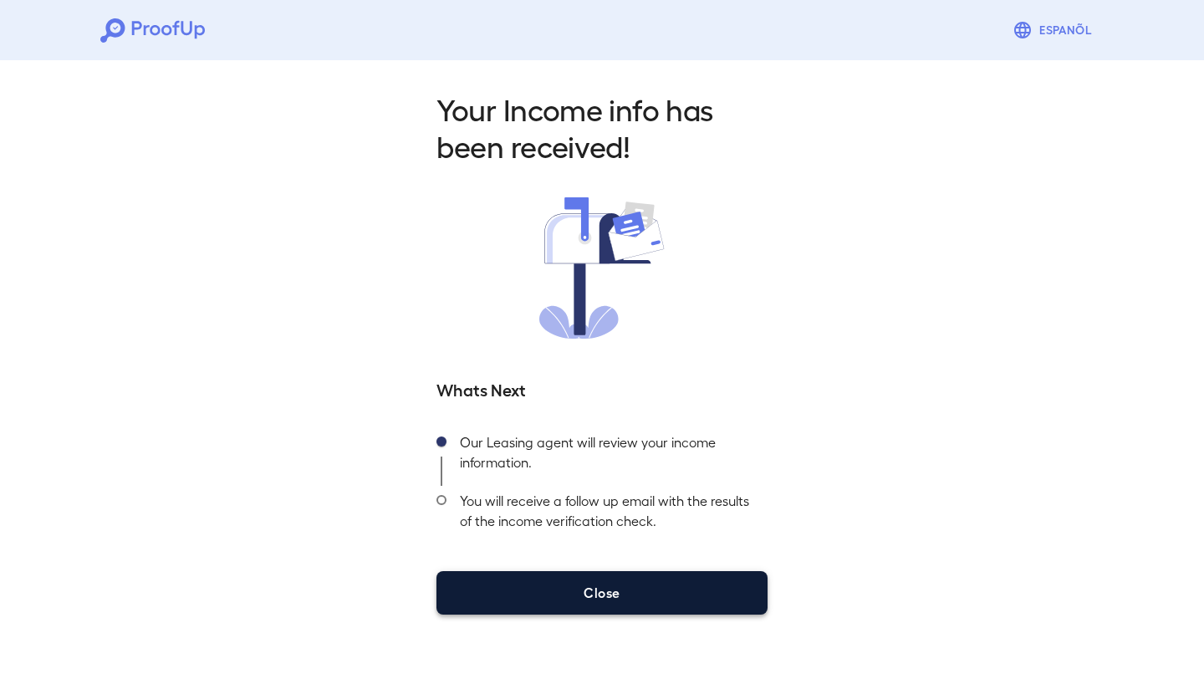
click at [679, 600] on button "Close" at bounding box center [602, 592] width 331 height 43
